Goal: Entertainment & Leisure: Consume media (video, audio)

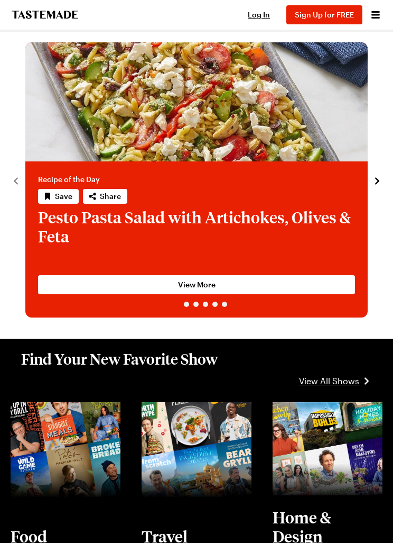
click at [267, 17] on span "Log In" at bounding box center [259, 14] width 22 height 9
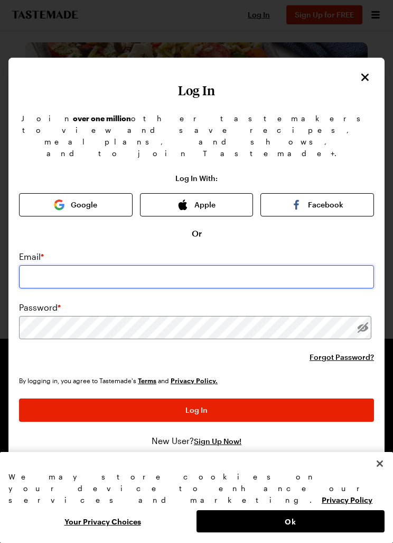
click at [181, 265] on input "email" at bounding box center [196, 276] width 355 height 23
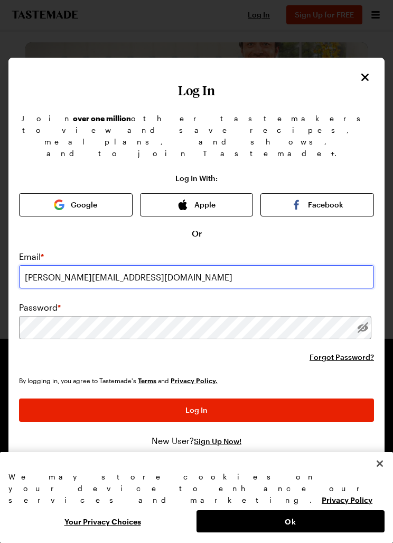
type input "[PERSON_NAME][EMAIL_ADDRESS][DOMAIN_NAME]"
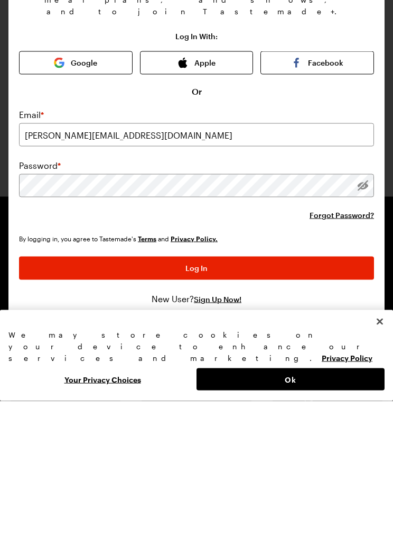
click at [247, 375] on div "By logging in, you agree to Tastemade's Terms and Privacy Policy. Log In New Us…" at bounding box center [196, 411] width 355 height 72
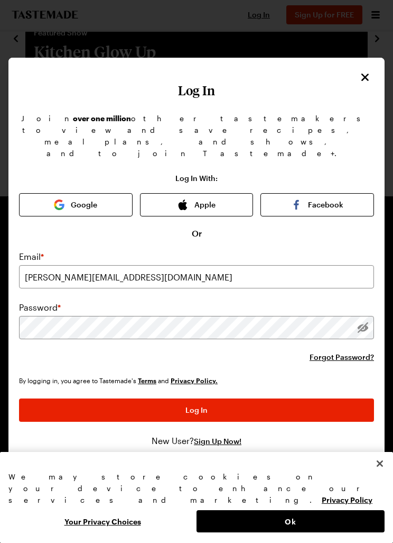
click at [201, 405] on span "Log In" at bounding box center [197, 410] width 22 height 11
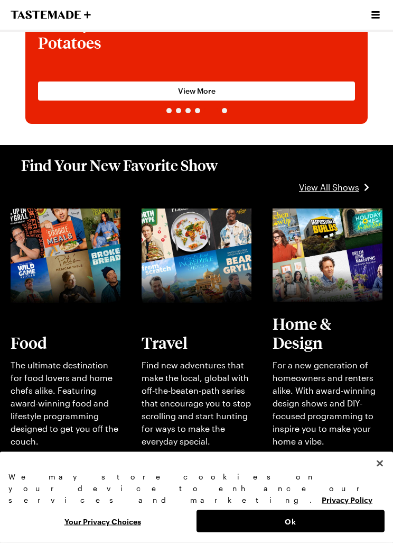
scroll to position [194, 0]
click at [62, 232] on link "View full content for [object Object]" at bounding box center [51, 220] width 81 height 23
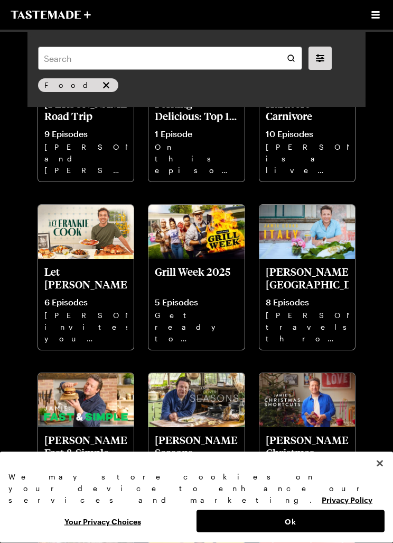
scroll to position [127, 0]
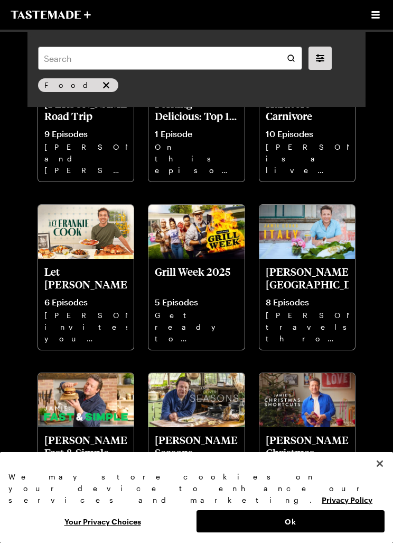
click at [72, 327] on p "[PERSON_NAME] invites you into his home kitchen where bold flavors, big ideas a…" at bounding box center [85, 326] width 83 height 34
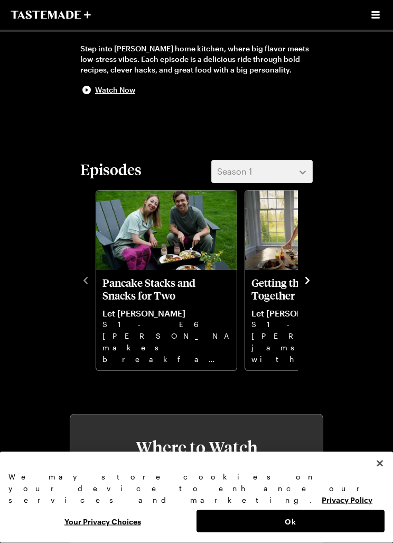
scroll to position [235, 0]
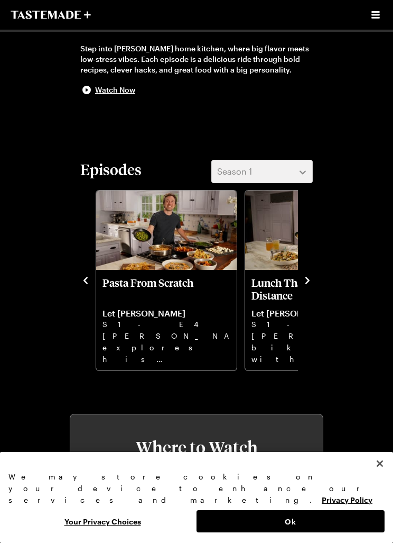
click at [188, 346] on p "[PERSON_NAME] explores his pasta roots with [PERSON_NAME], ragout Pappardelle, …" at bounding box center [167, 347] width 128 height 34
